Goal: Task Accomplishment & Management: Use online tool/utility

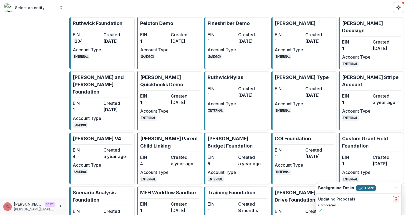
click at [369, 187] on button "Clear" at bounding box center [366, 188] width 19 height 6
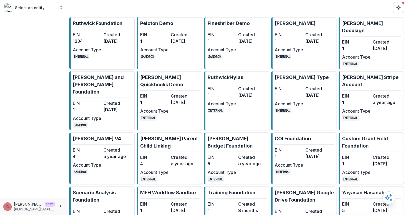
click at [111, 40] on dd "[DATE]" at bounding box center [118, 41] width 28 height 6
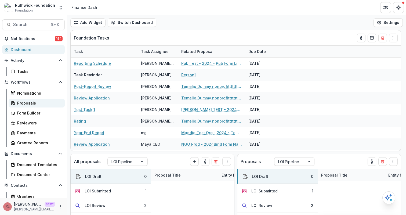
click at [28, 100] on link "Proposals" at bounding box center [37, 103] width 56 height 9
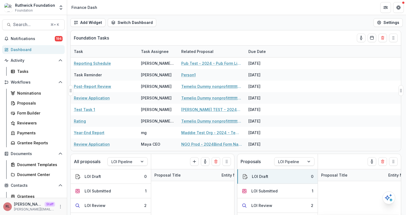
click at [206, 62] on link "Pub Test - 2024 - Pub Form Link Test" at bounding box center [211, 63] width 61 height 6
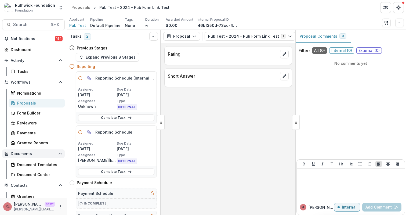
scroll to position [84, 0]
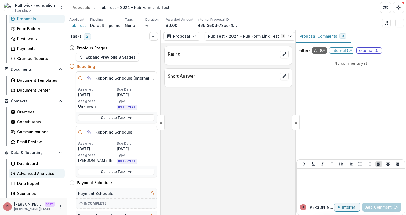
click at [35, 173] on div "Advanced Analytics" at bounding box center [38, 174] width 43 height 6
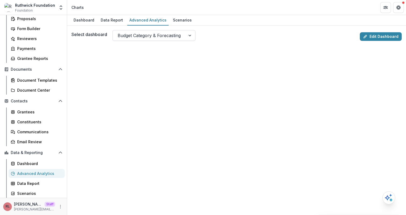
click at [165, 38] on div at bounding box center [149, 36] width 63 height 8
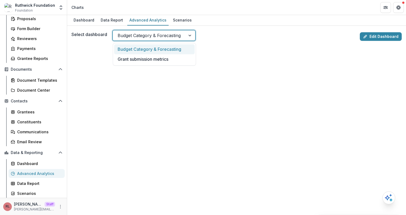
click at [165, 50] on div "Budget Category & Forecasting" at bounding box center [154, 49] width 81 height 10
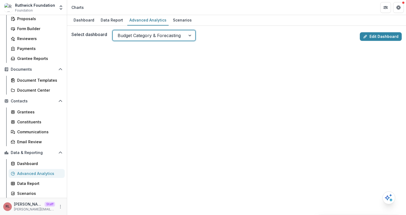
click at [183, 35] on div "Budget Category & Forecasting" at bounding box center [149, 35] width 73 height 9
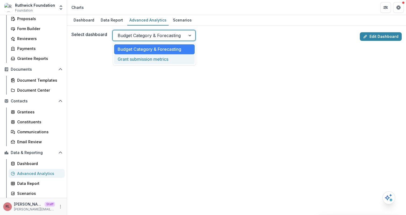
click at [180, 62] on div "Grant submission metrics" at bounding box center [154, 59] width 81 height 10
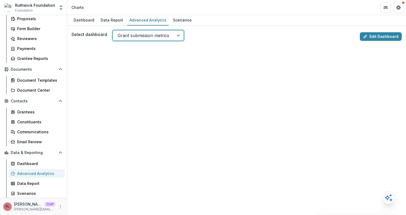
click at [170, 37] on div "Grant submission metrics" at bounding box center [143, 35] width 61 height 9
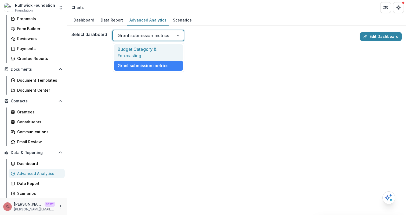
click at [174, 50] on div "Budget Category & Forecasting" at bounding box center [148, 52] width 69 height 16
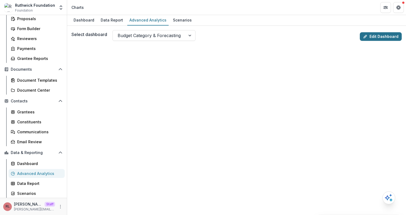
click at [387, 37] on link "Edit Dashboard" at bounding box center [381, 36] width 42 height 9
click at [125, 10] on header "Charts" at bounding box center [236, 7] width 339 height 15
click at [123, 9] on header "Charts" at bounding box center [236, 7] width 339 height 15
